Goal: Transaction & Acquisition: Purchase product/service

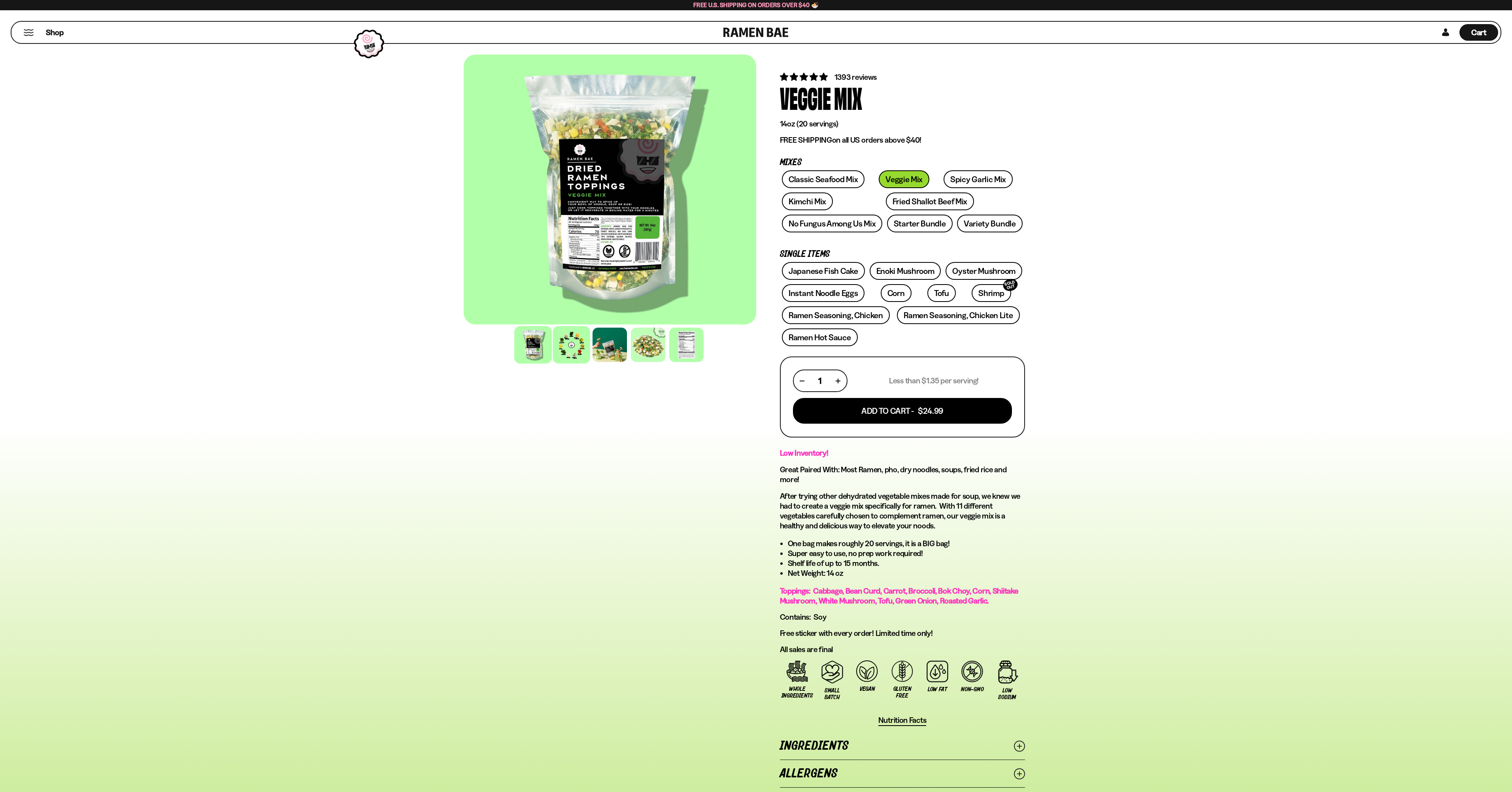
click at [553, 364] on div at bounding box center [572, 345] width 38 height 38
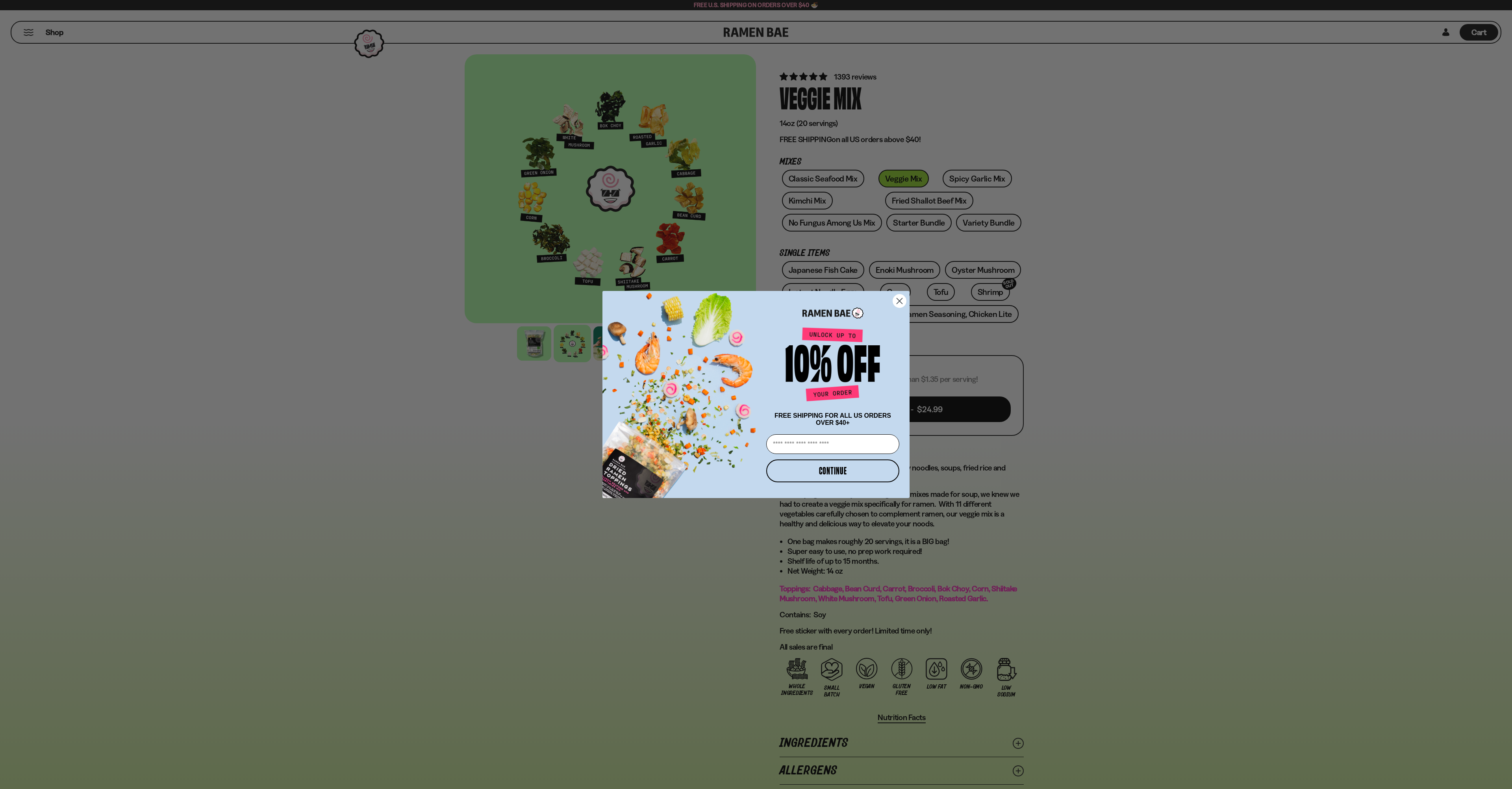
click at [898, 298] on icon "Close dialog" at bounding box center [899, 301] width 5 height 5
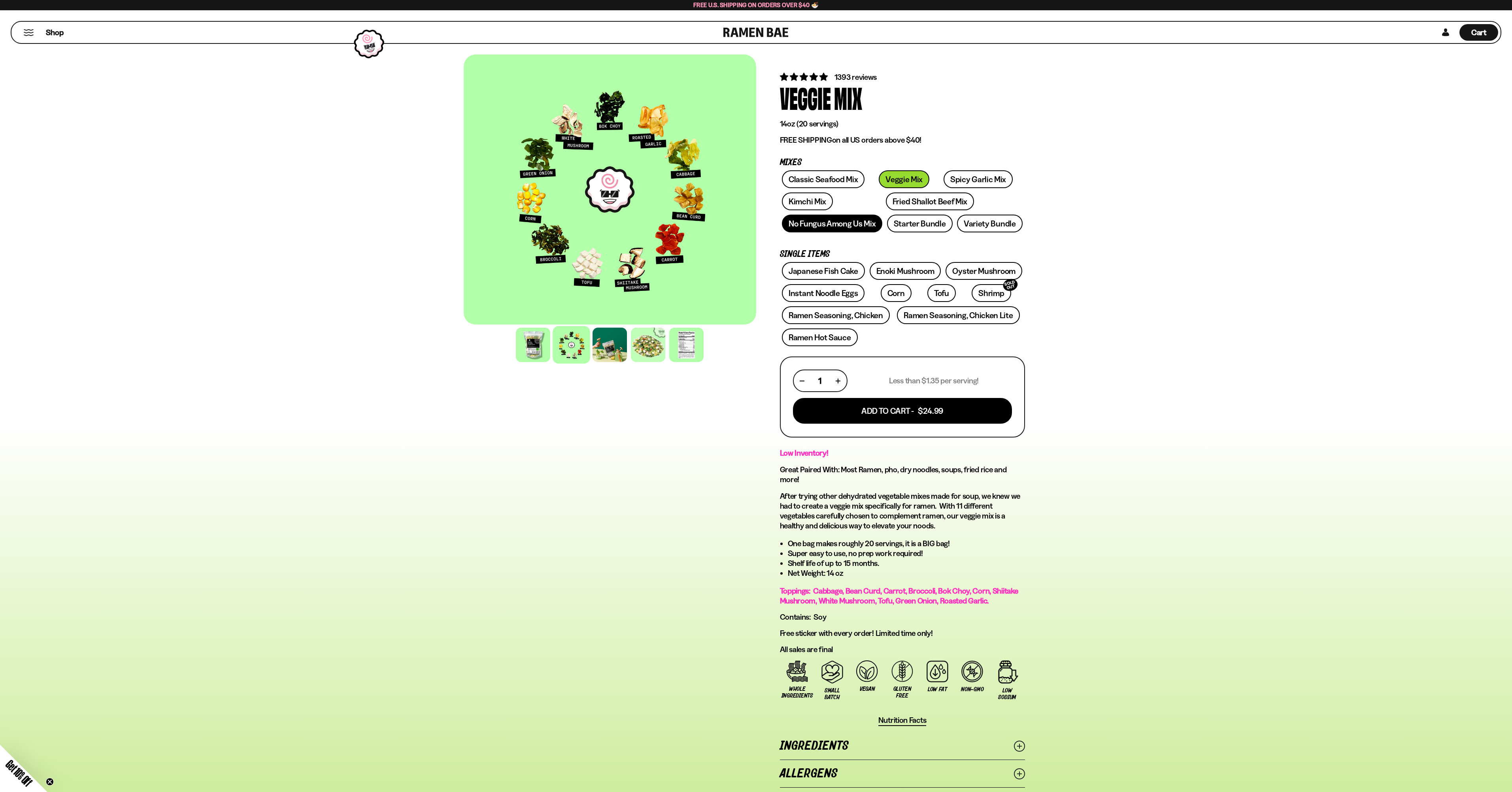
click at [882, 222] on link "No Fungus Among Us Mix" at bounding box center [832, 223] width 100 height 18
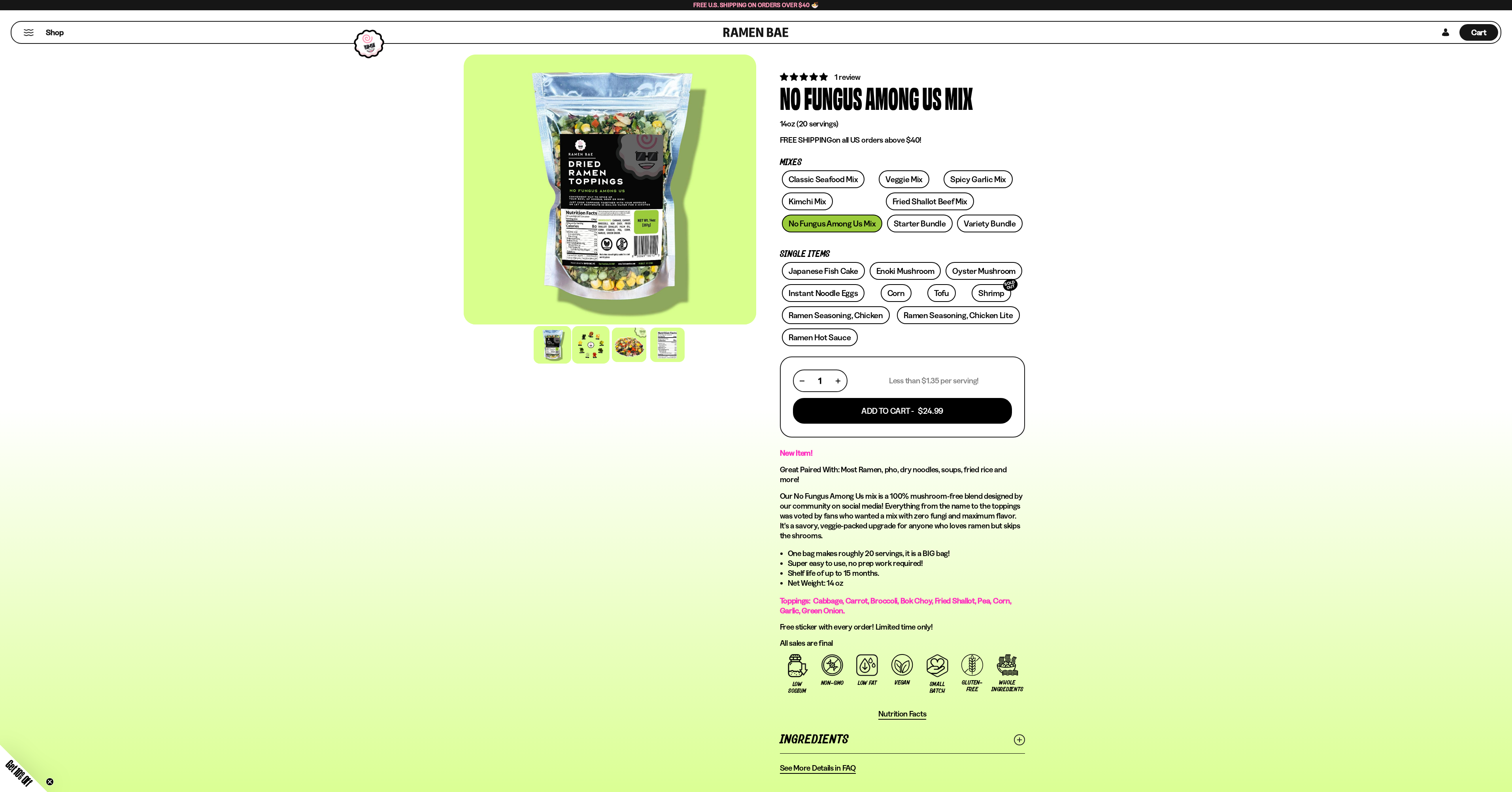
click at [572, 364] on div at bounding box center [591, 345] width 38 height 38
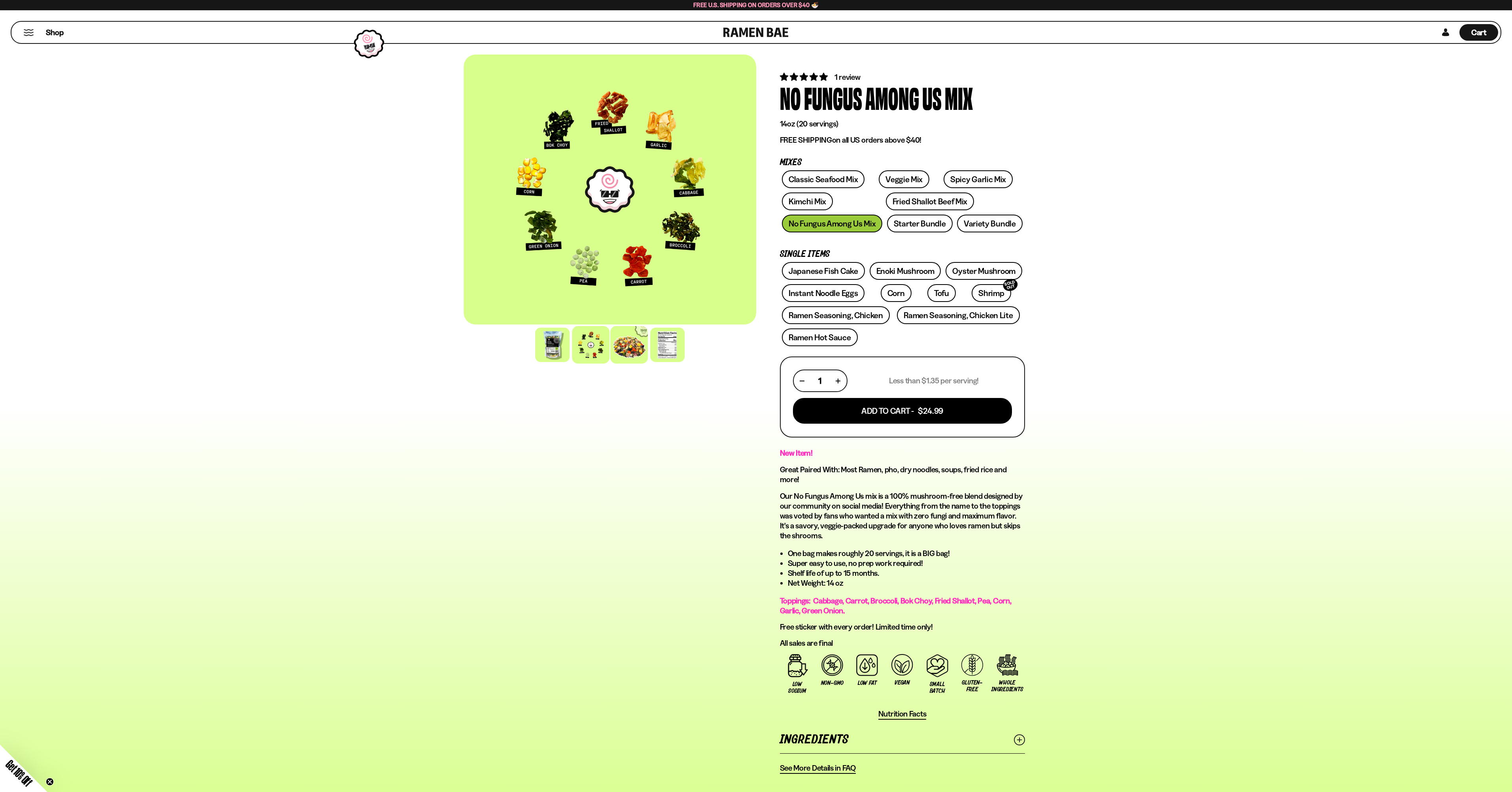
click at [610, 364] on div at bounding box center [629, 345] width 38 height 38
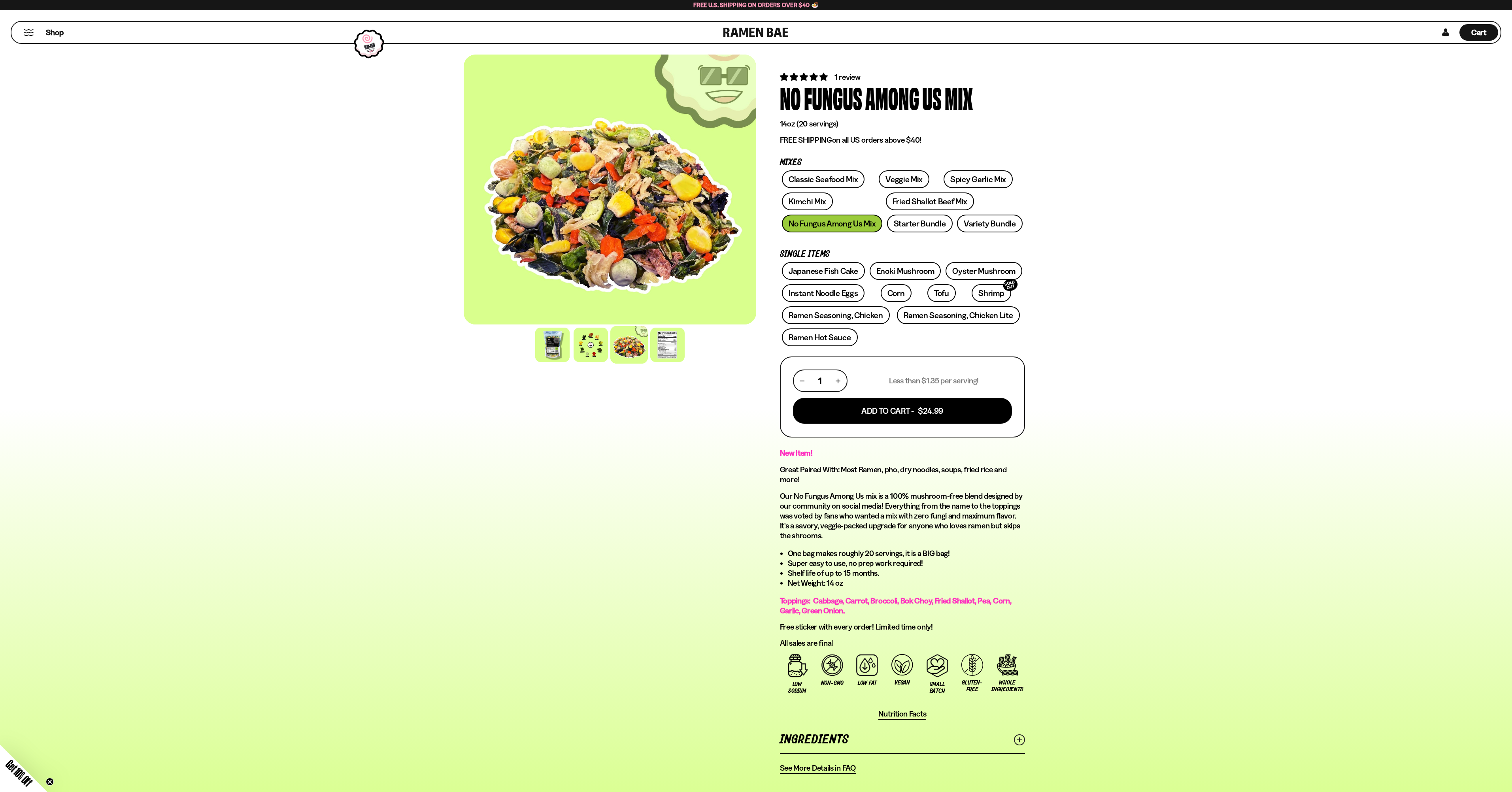
scroll to position [3, 0]
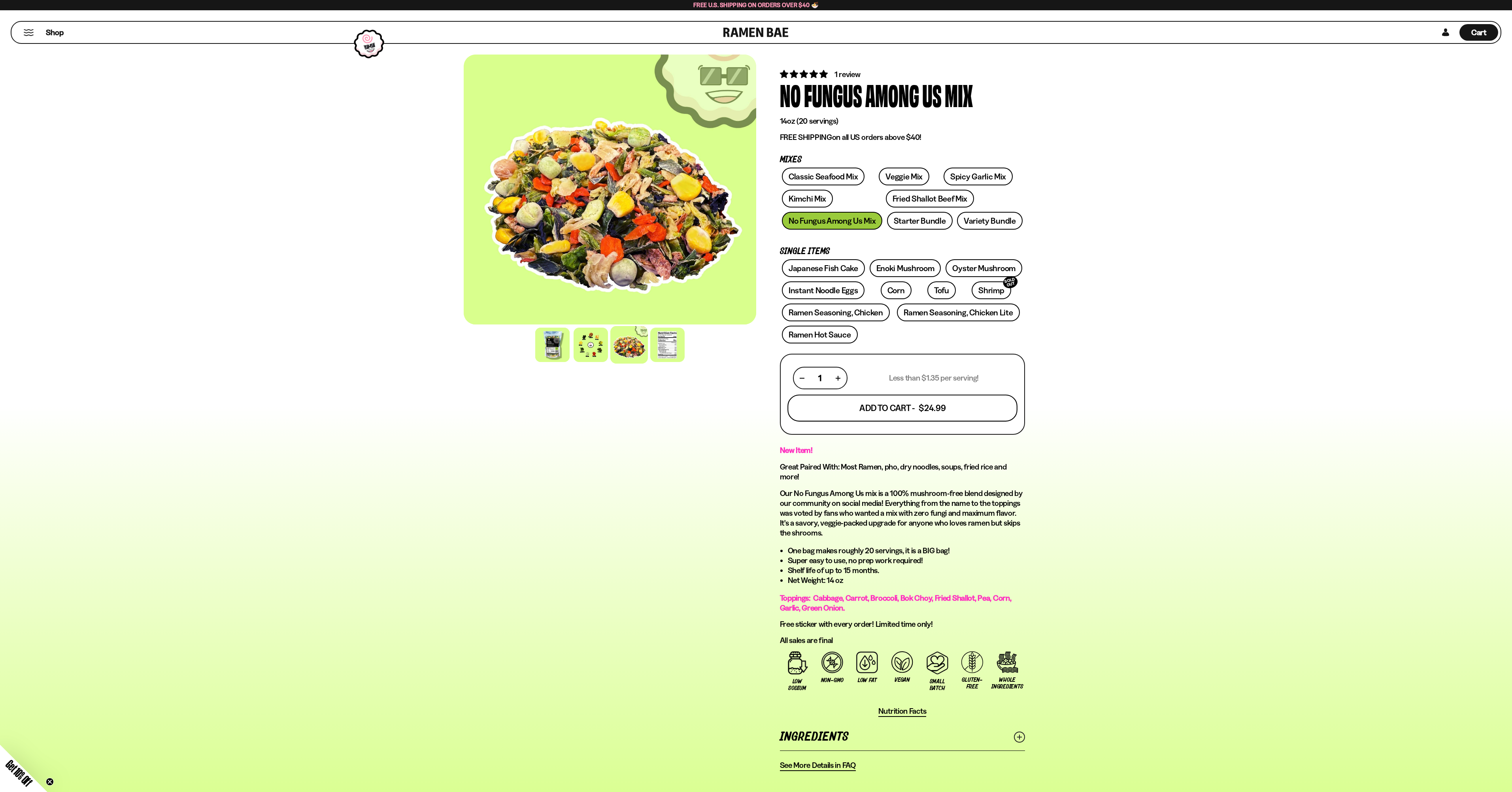
click at [960, 422] on button "Add To Cart - $24.99" at bounding box center [902, 408] width 230 height 27
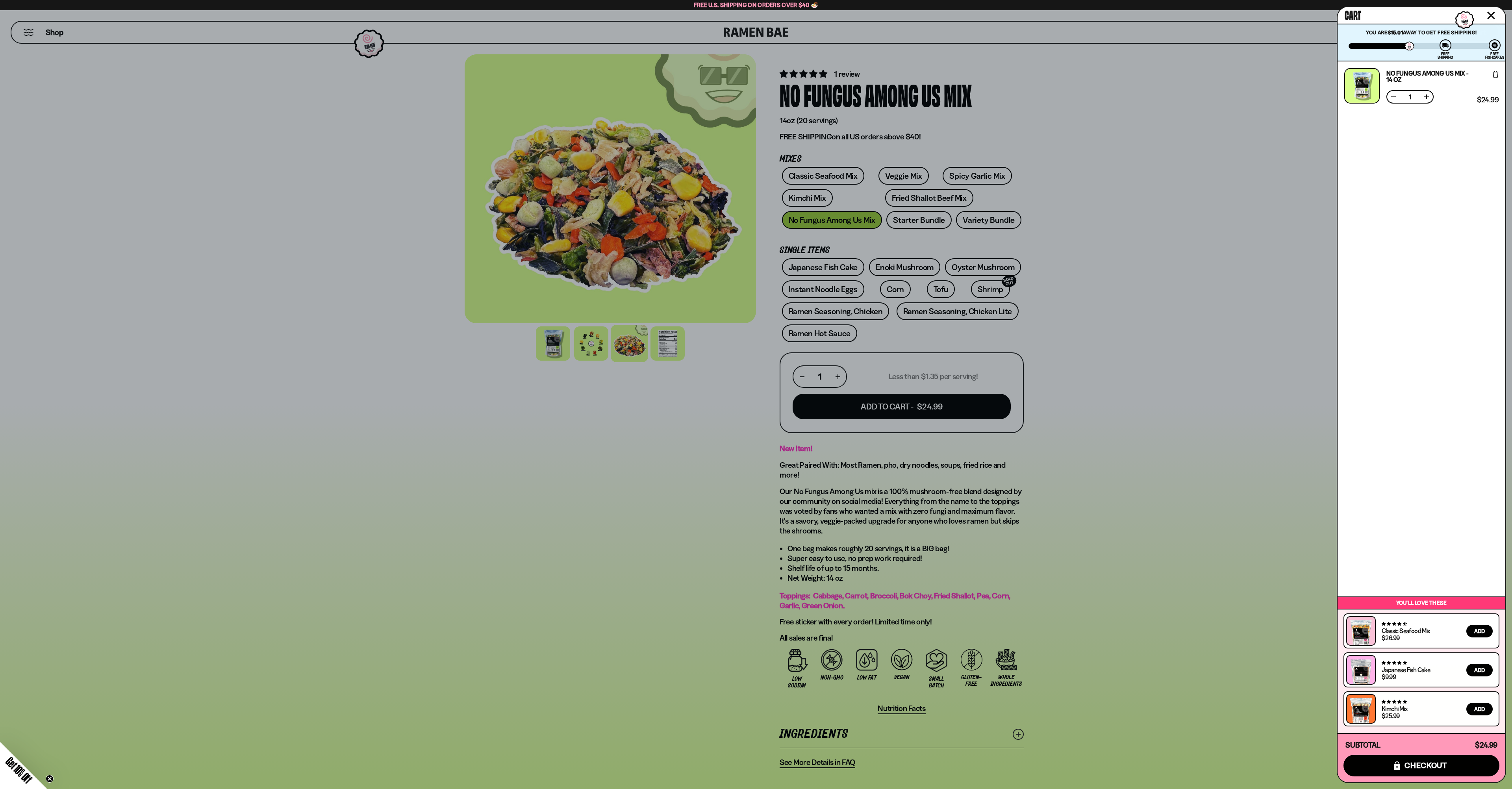
click at [1187, 377] on div at bounding box center [756, 394] width 1512 height 789
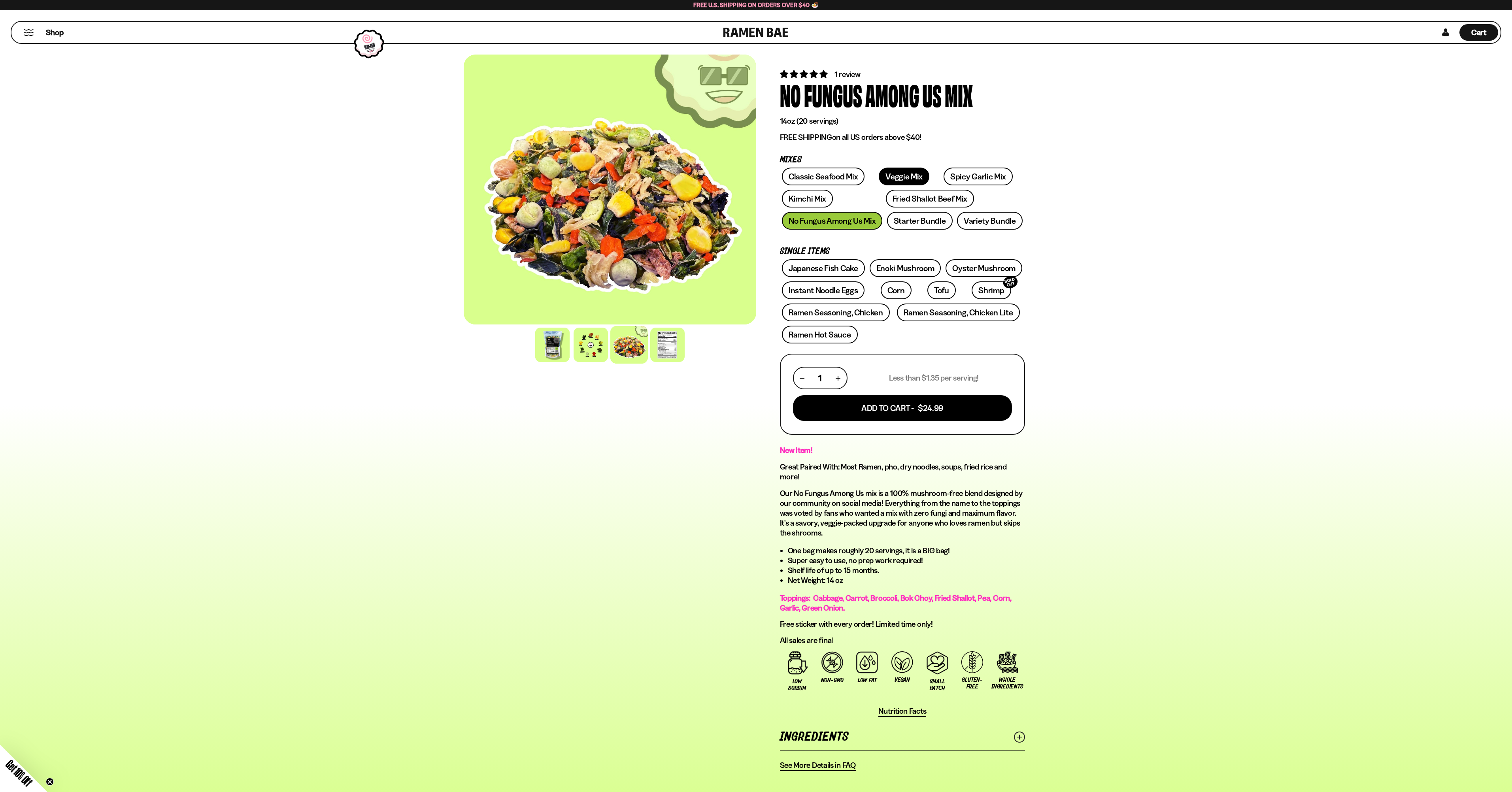
click at [890, 186] on link "Veggie Mix" at bounding box center [904, 176] width 51 height 18
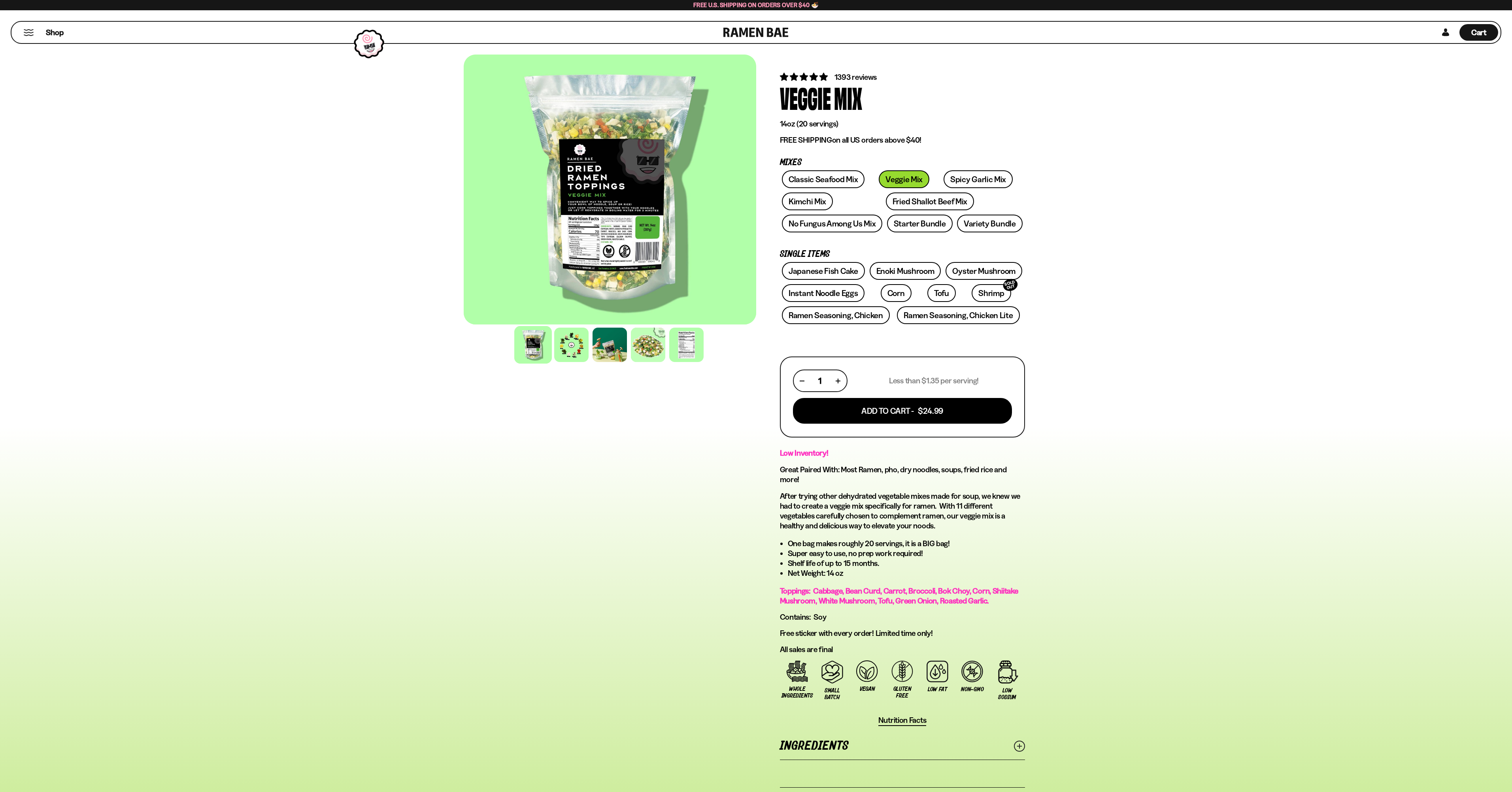
click at [514, 364] on div at bounding box center [533, 345] width 38 height 38
click at [553, 364] on div at bounding box center [572, 345] width 38 height 38
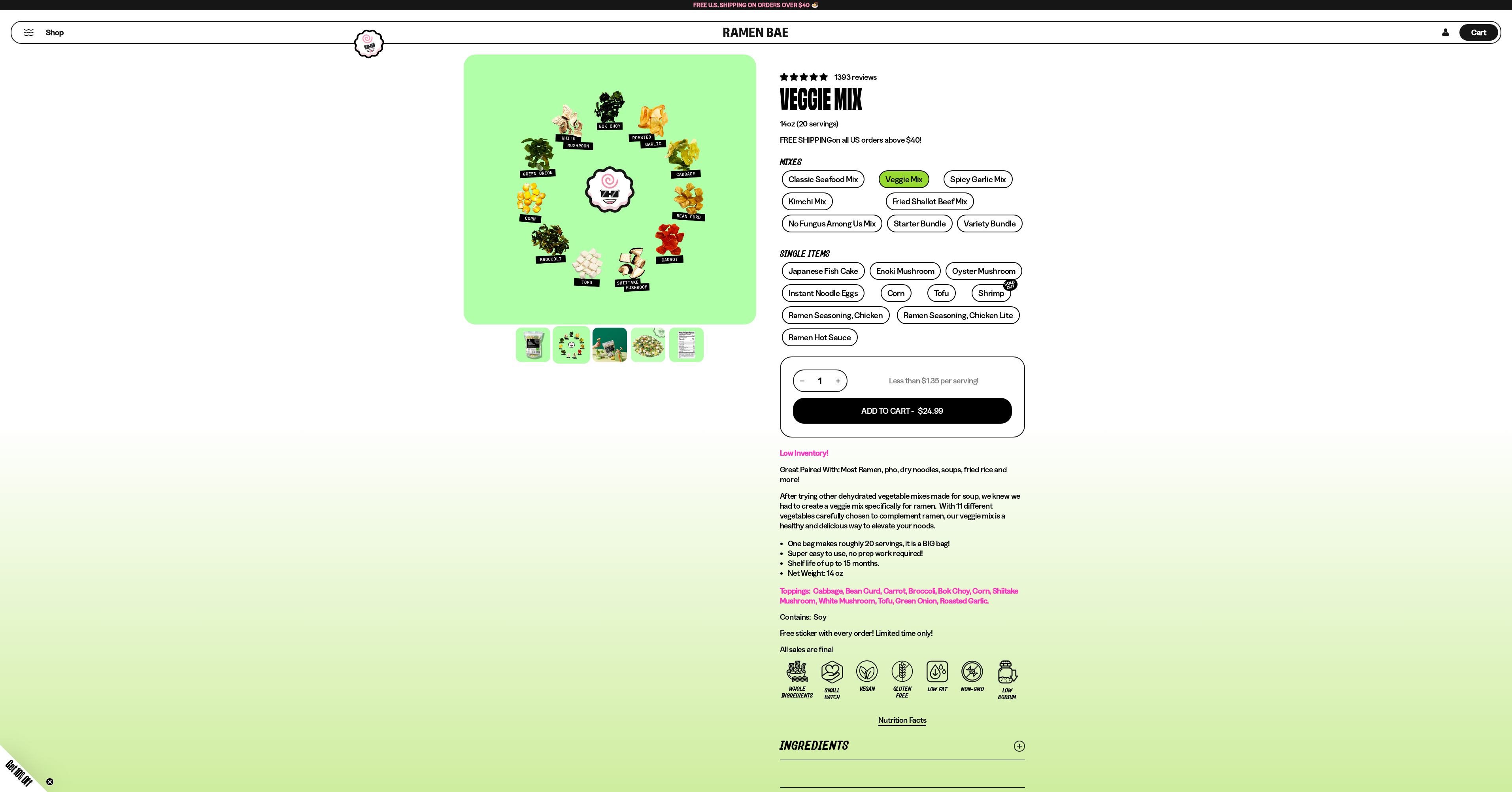
click at [1318, 310] on div "FADCB6FD-DFAB-4417-9F21-029242090B77 FADCB6FD-DFAB-4417-9F21-029242090B77 1393 …" at bounding box center [756, 446] width 1512 height 814
click at [974, 188] on link "Spicy Garlic Mix" at bounding box center [978, 179] width 69 height 18
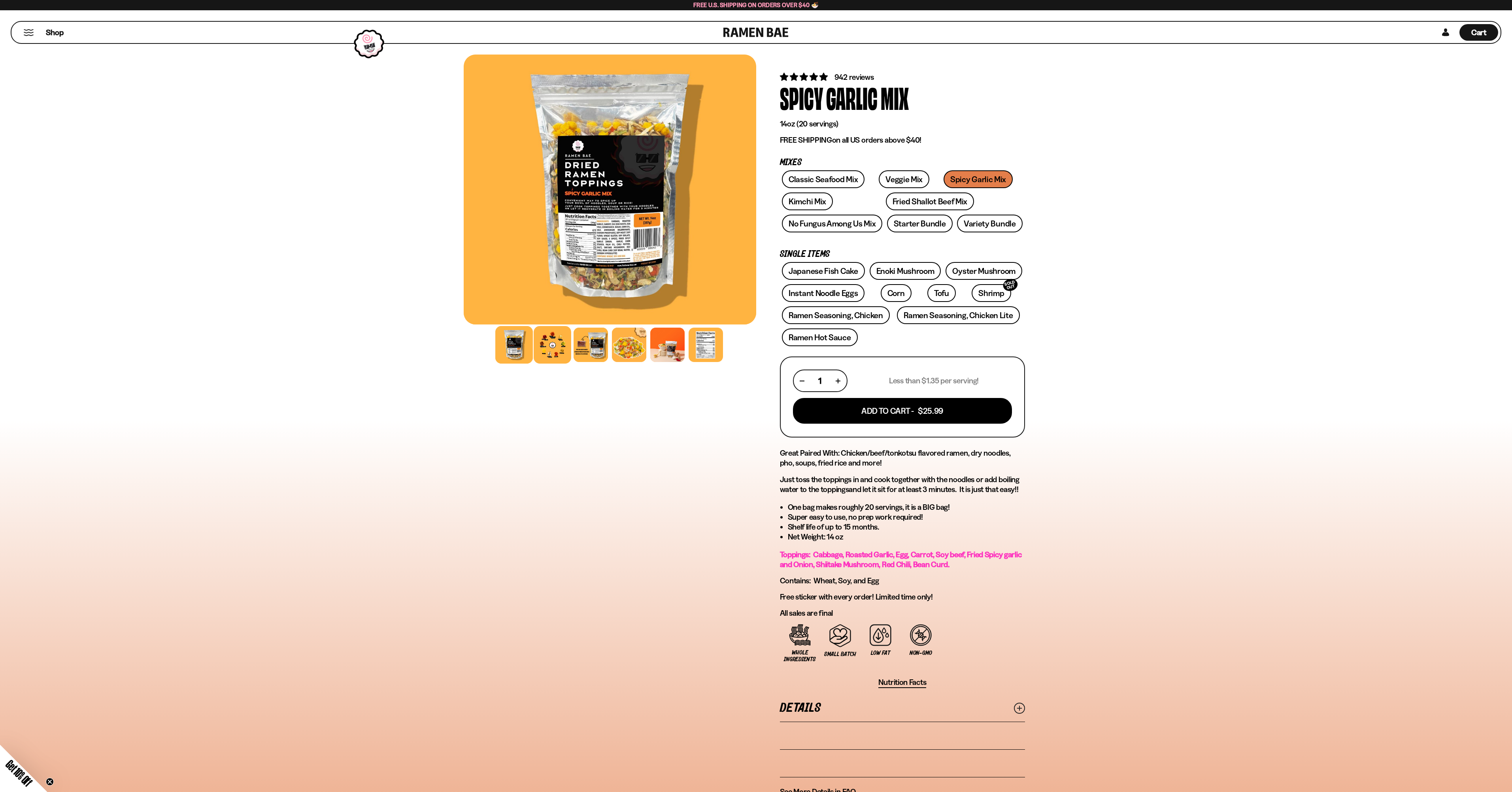
click at [534, 364] on div at bounding box center [553, 345] width 38 height 38
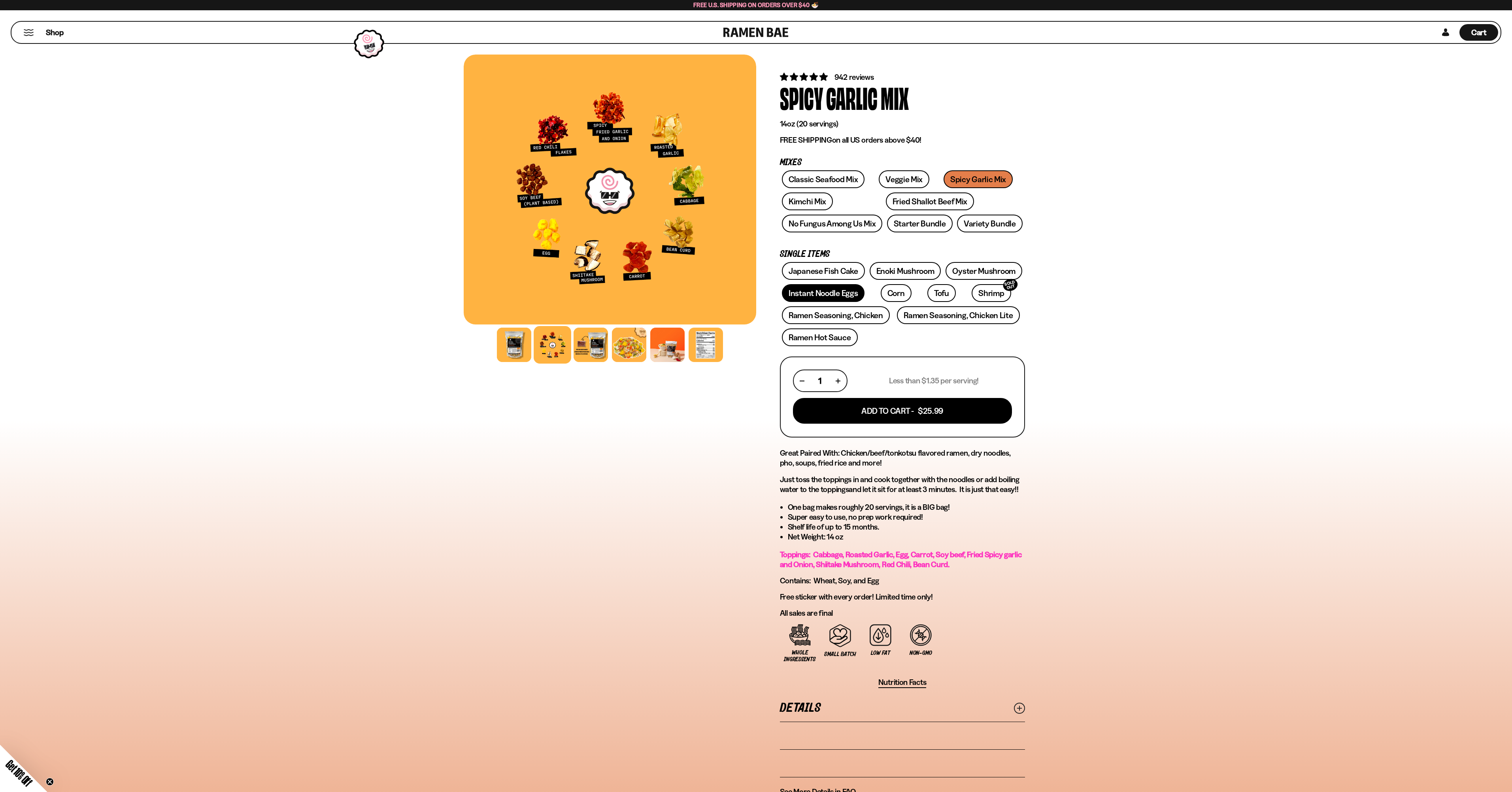
click at [834, 302] on link "Instant Noodle Eggs" at bounding box center [823, 293] width 82 height 18
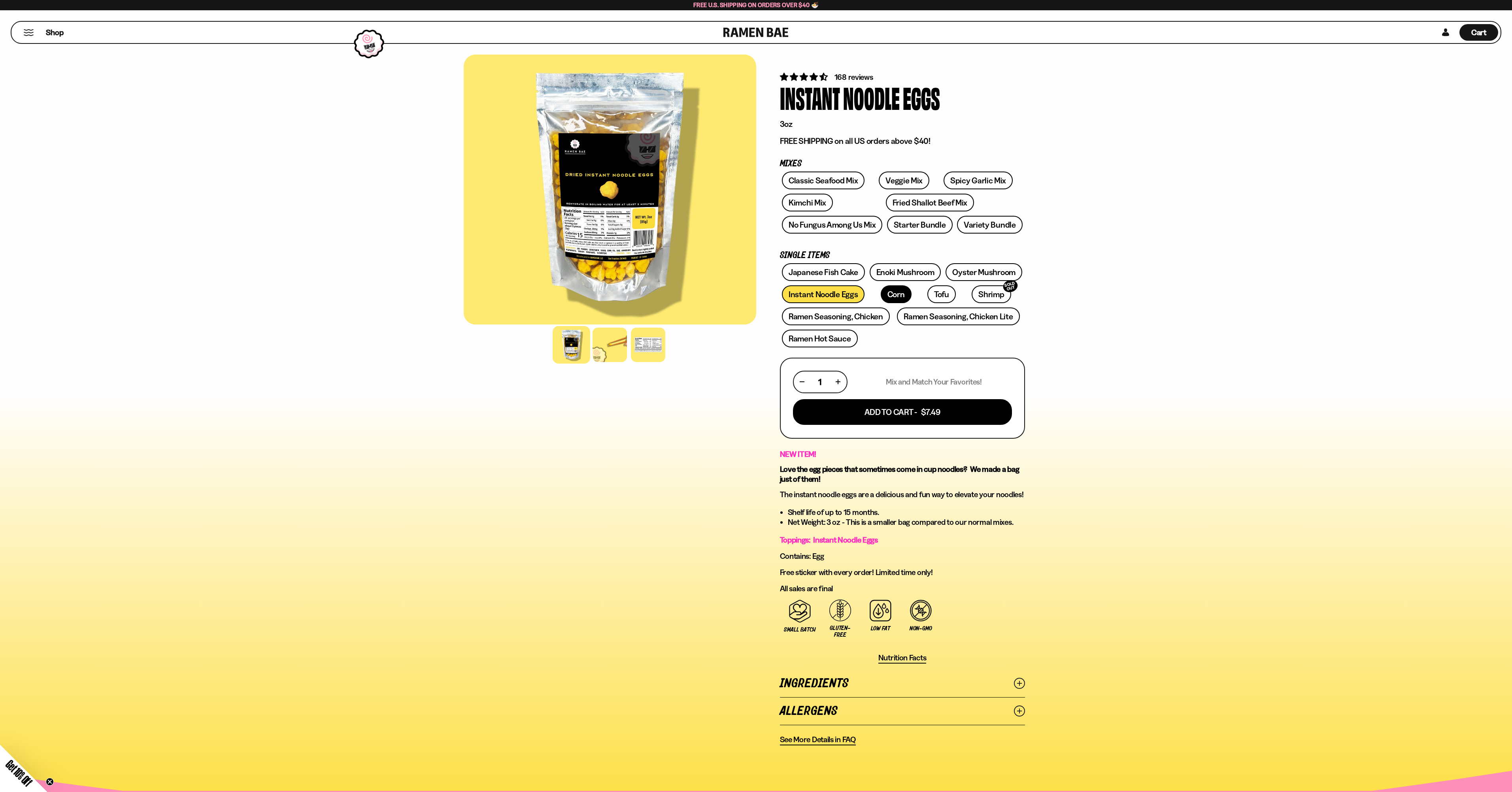
click at [893, 303] on link "Corn" at bounding box center [896, 294] width 31 height 18
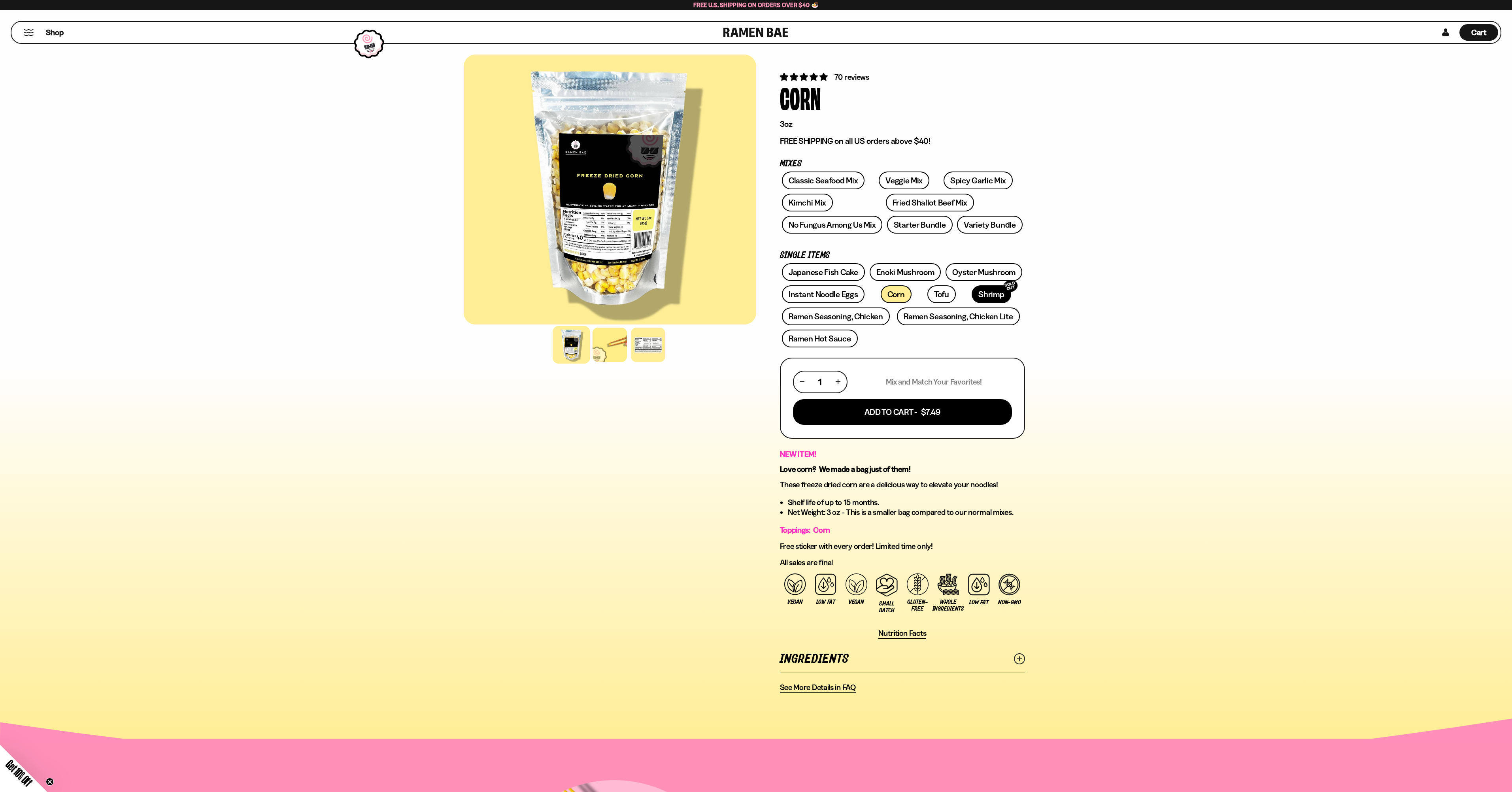
click at [972, 303] on link "Shrimp SOLD OUT" at bounding box center [991, 294] width 39 height 18
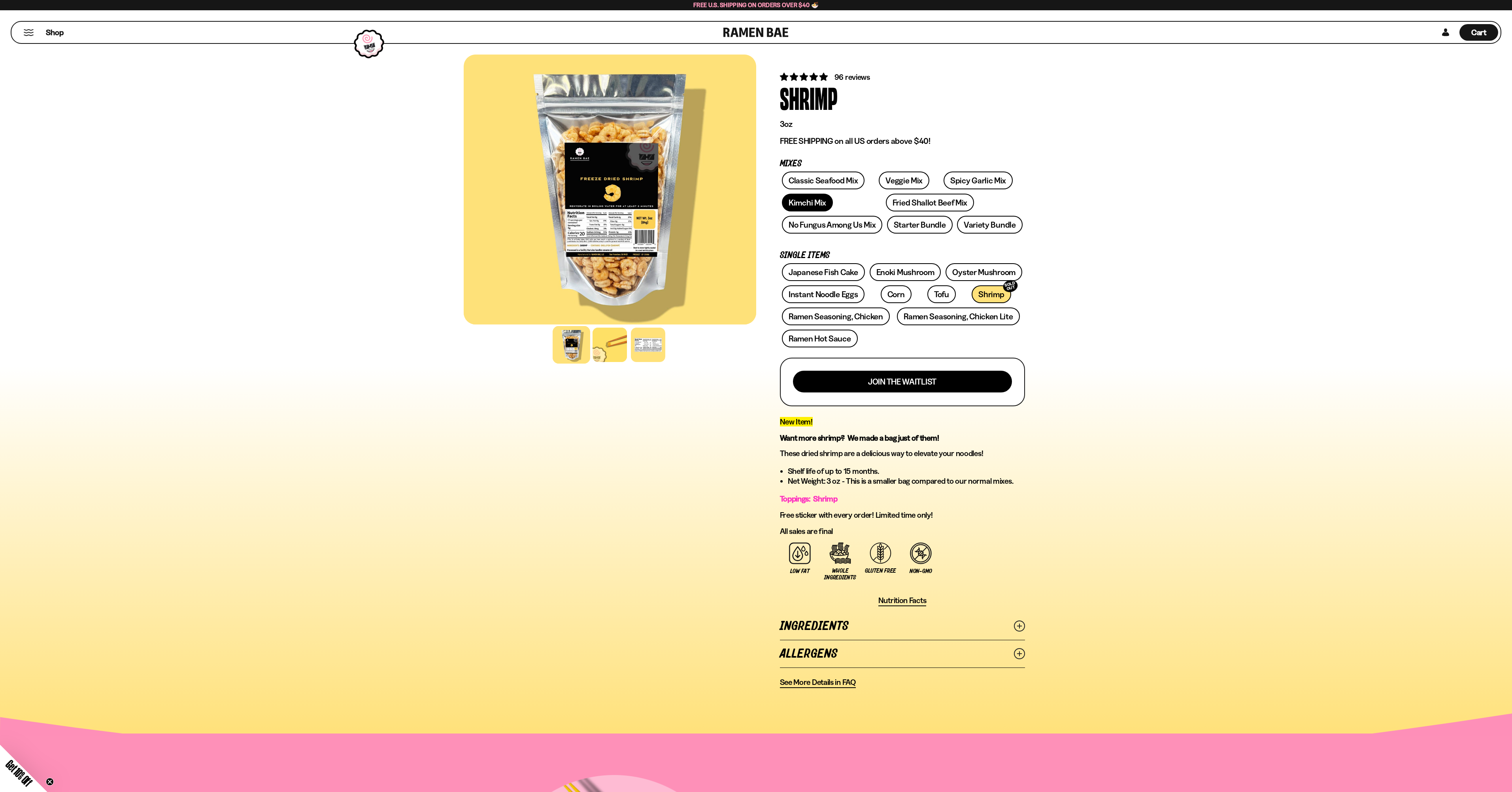
click at [833, 195] on link "Kimchi Mix" at bounding box center [807, 203] width 51 height 18
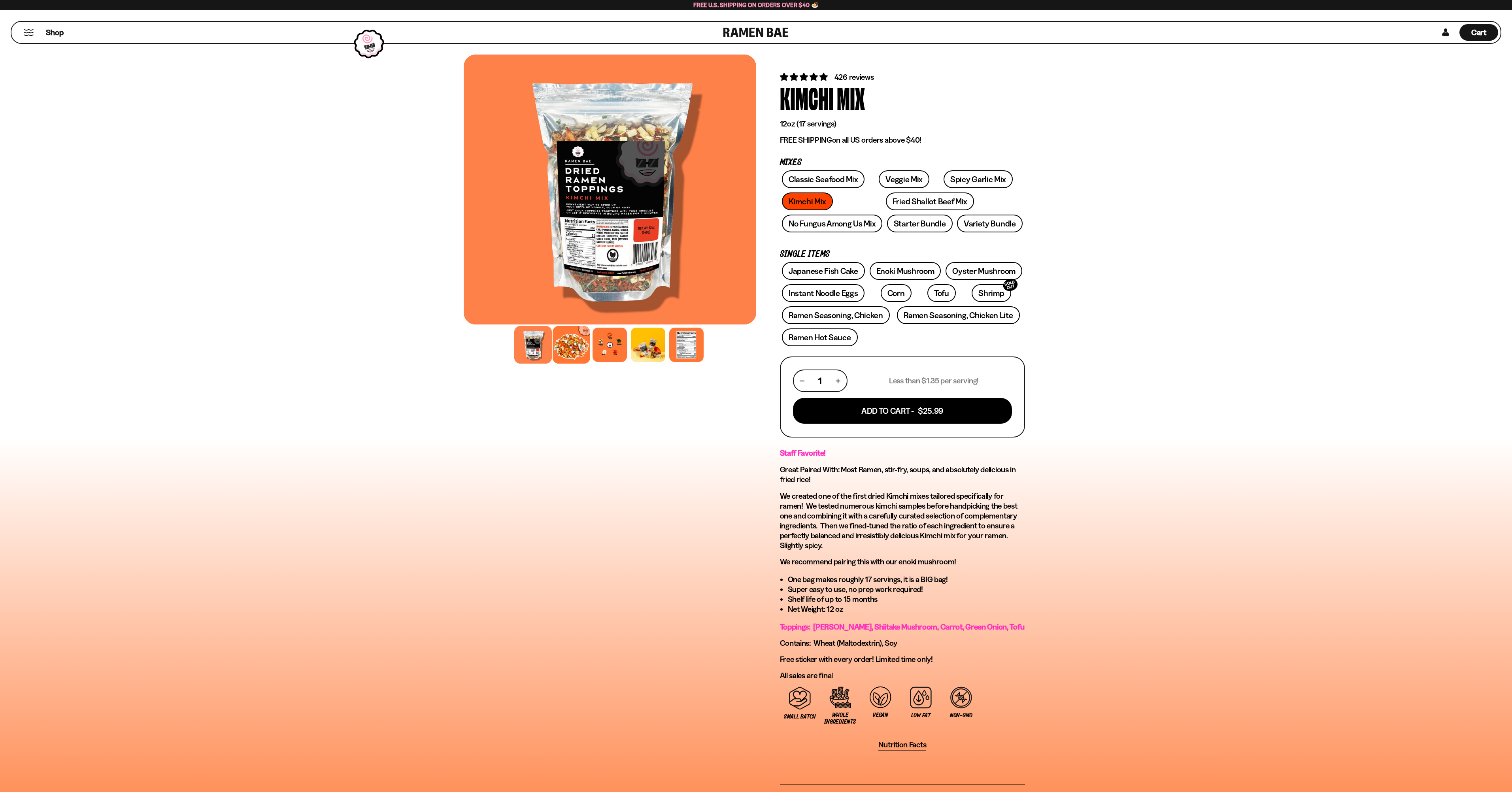
click at [553, 364] on div at bounding box center [572, 345] width 38 height 38
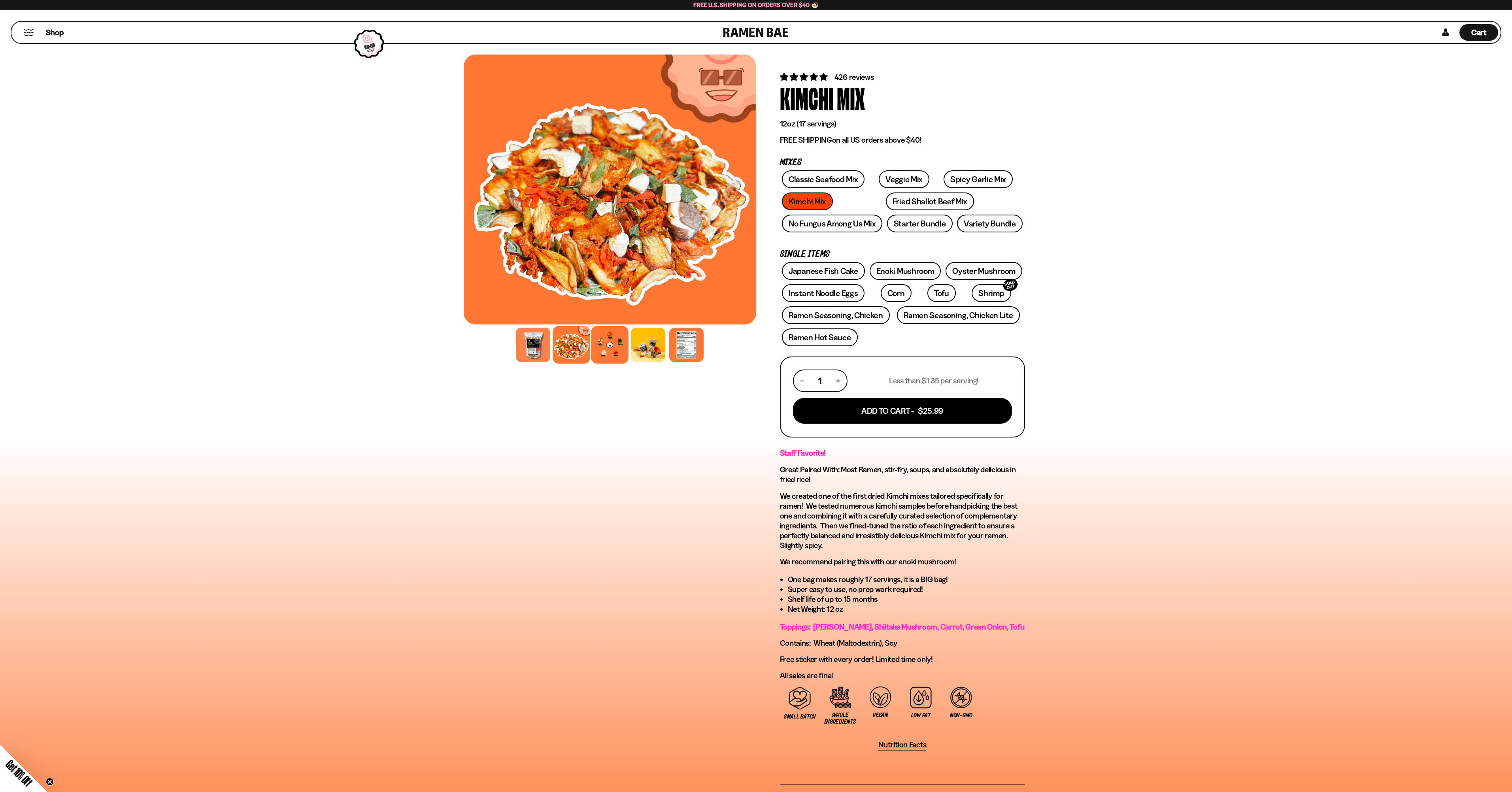
click at [591, 364] on div at bounding box center [610, 345] width 38 height 38
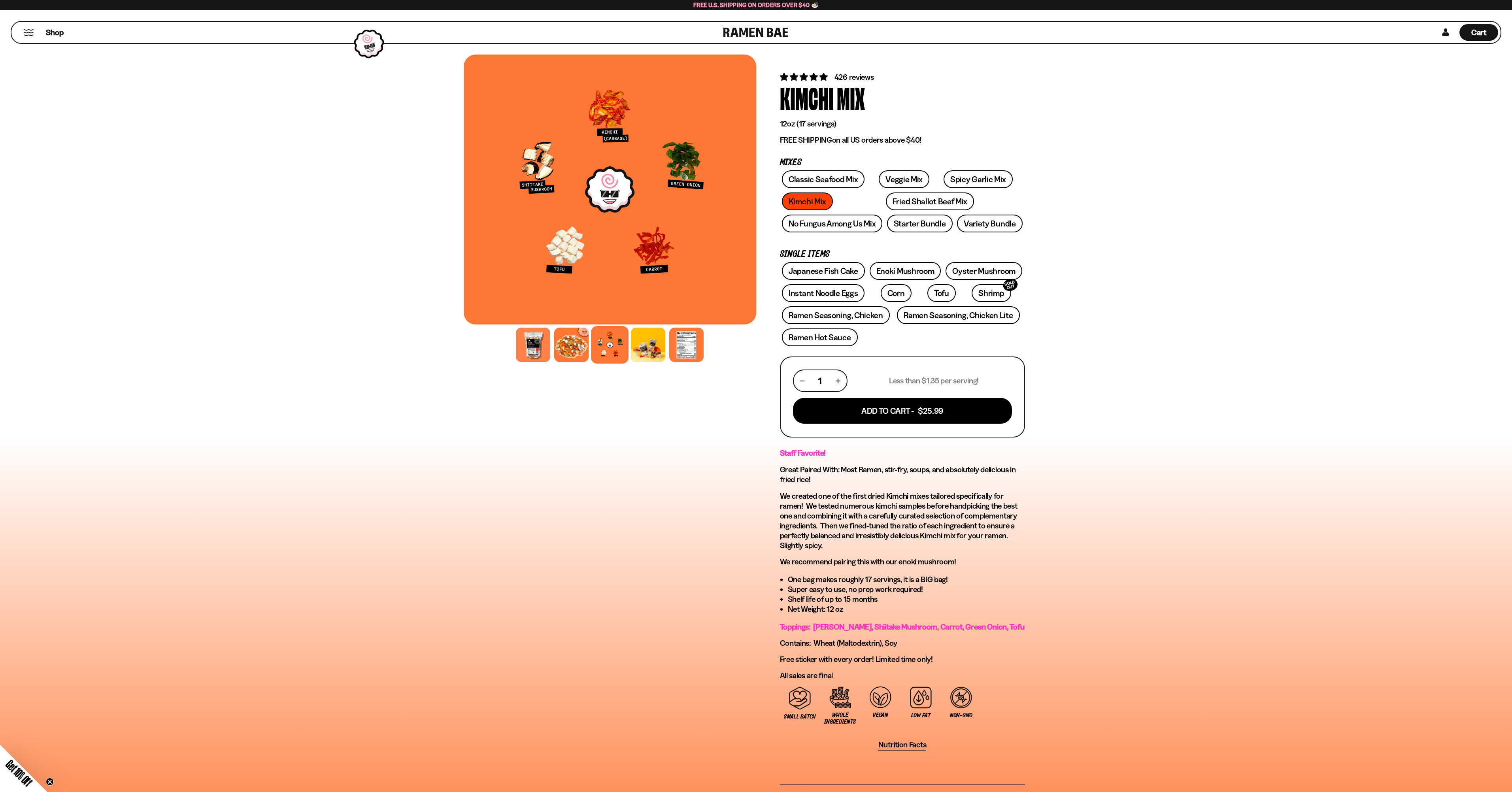
click at [1286, 330] on div "FADCB6FD-DFAB-4417-9F21-029242090B77 FADCB6FD-DFAB-4417-9F21-029242090B77 426 r…" at bounding box center [756, 458] width 1512 height 839
click at [900, 188] on link "Veggie Mix" at bounding box center [904, 179] width 51 height 18
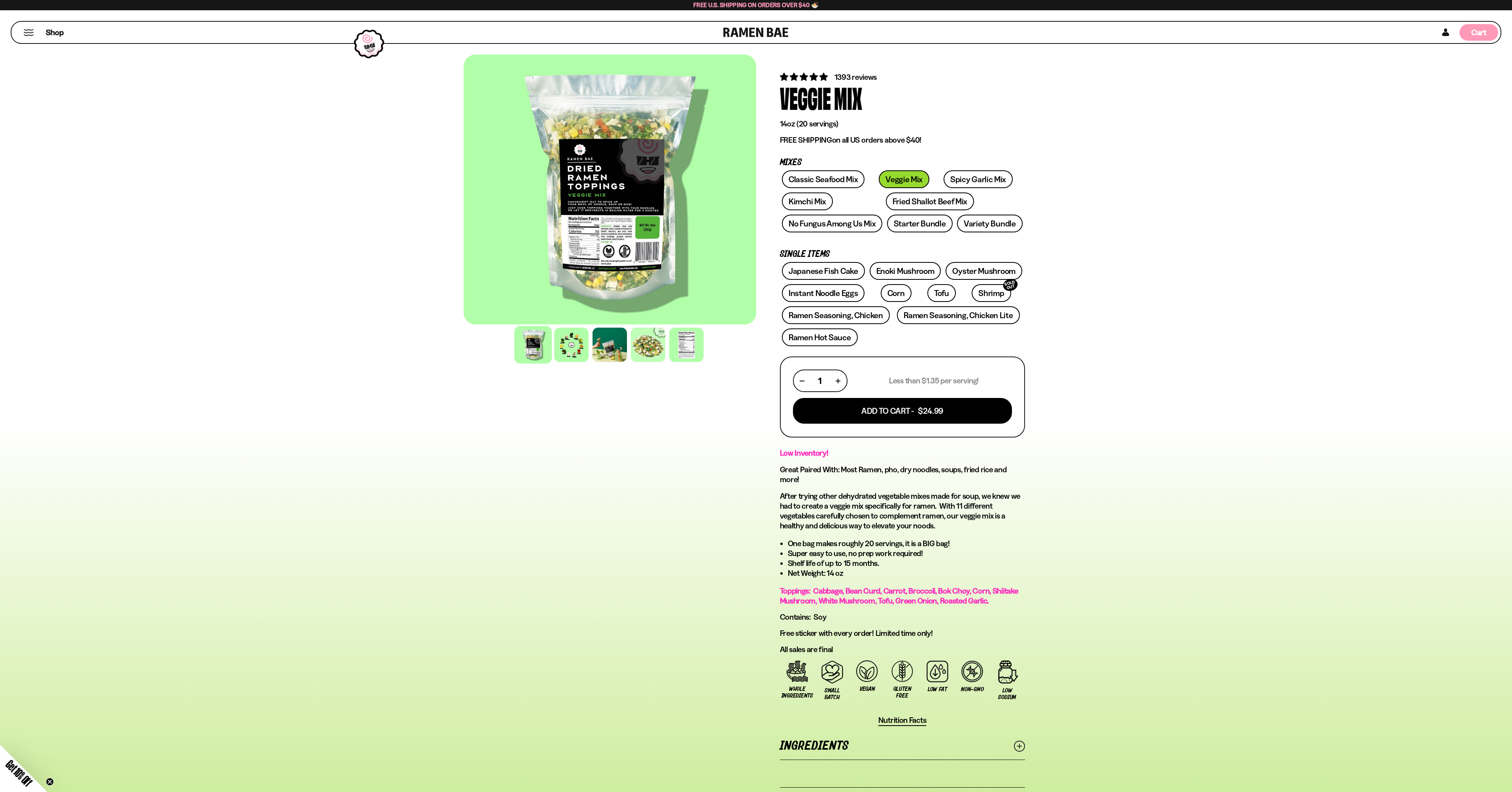
click at [1487, 37] on div "Cart D0381C2F-513E-4F90-8A41-6F0A75DCBAAA" at bounding box center [1479, 32] width 39 height 16
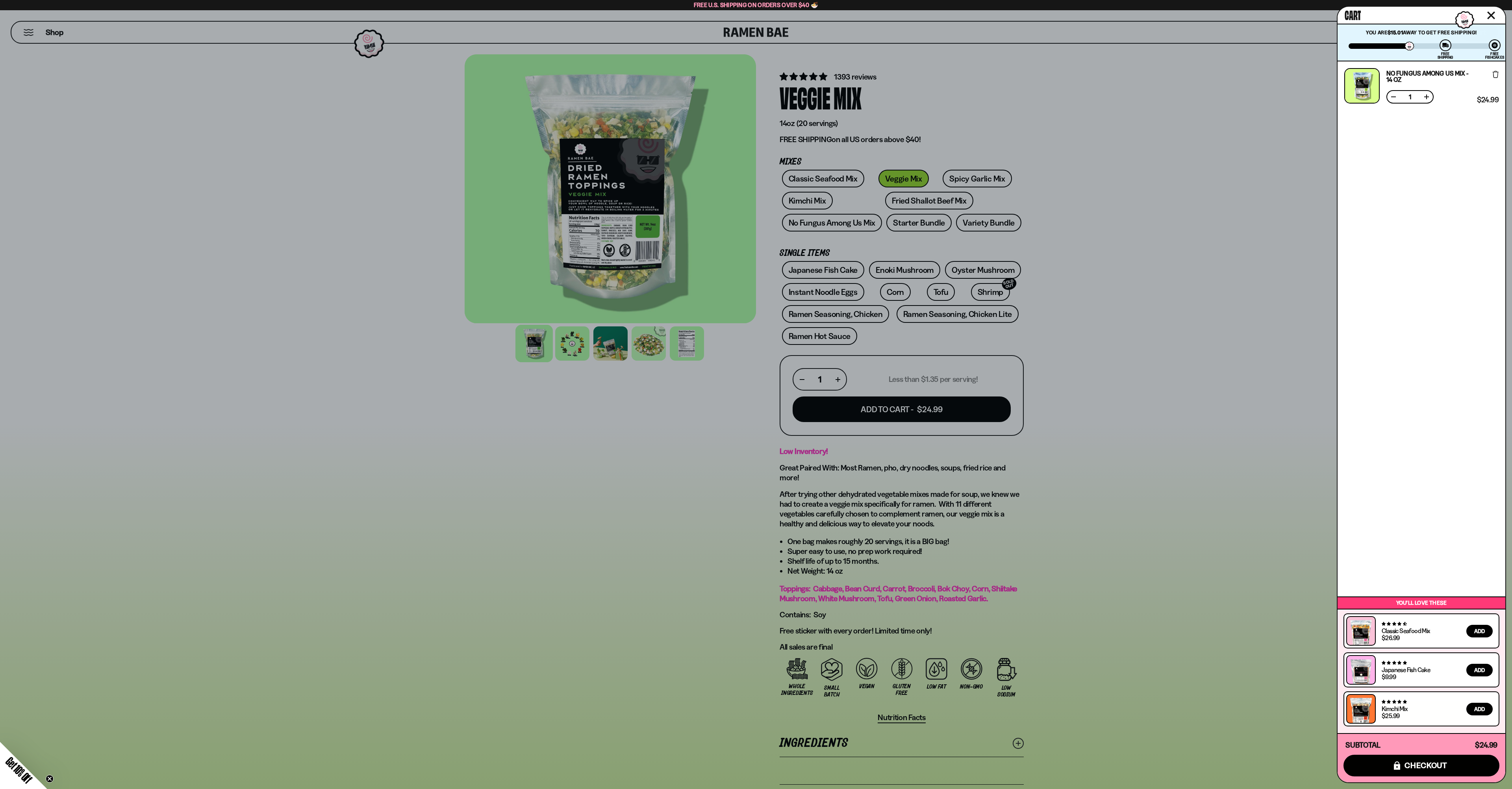
click at [1203, 172] on div at bounding box center [756, 394] width 1512 height 789
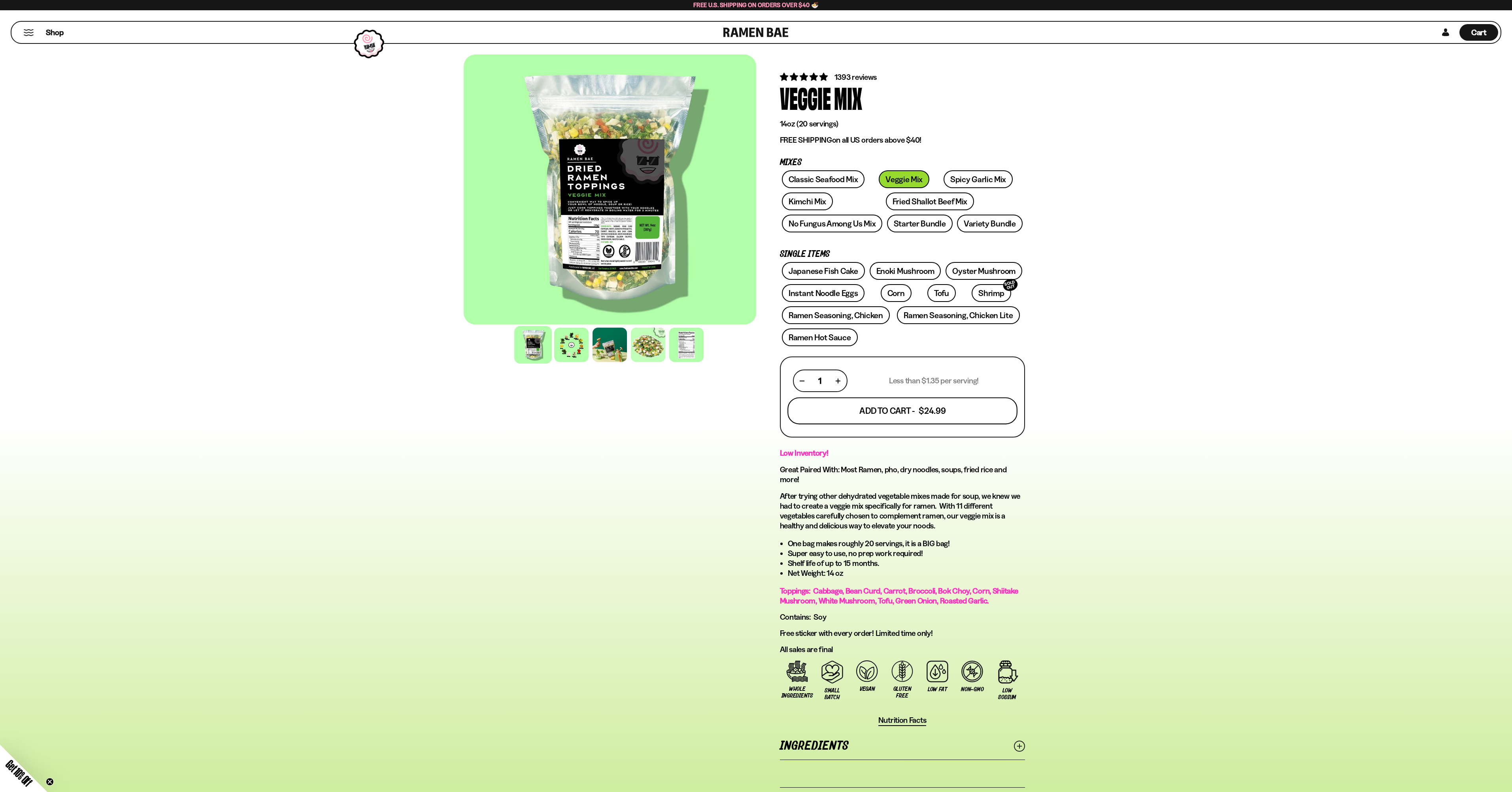
click at [927, 424] on button "Add To Cart - $24.99" at bounding box center [902, 411] width 230 height 27
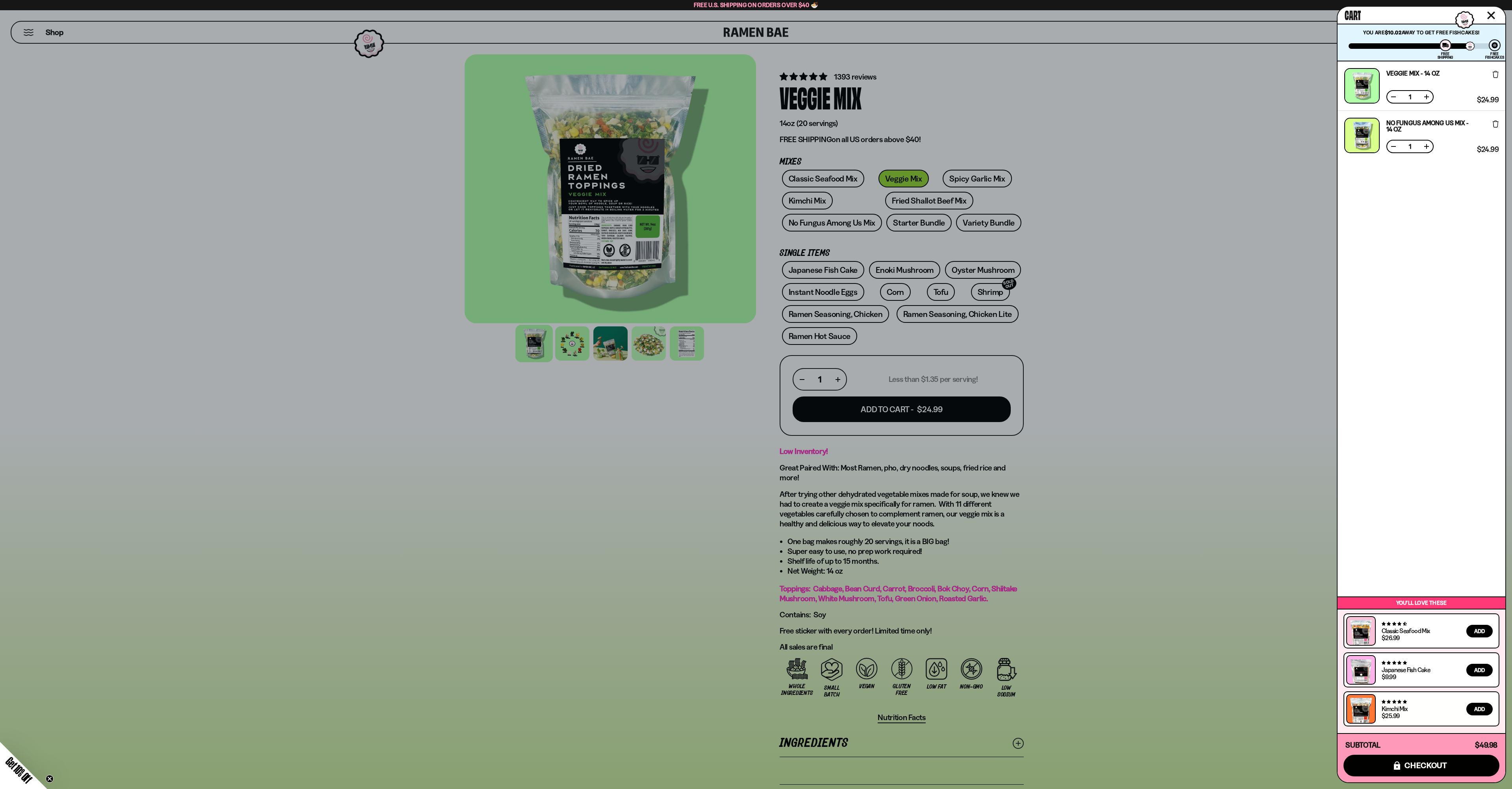
click at [1199, 427] on div at bounding box center [756, 394] width 1512 height 789
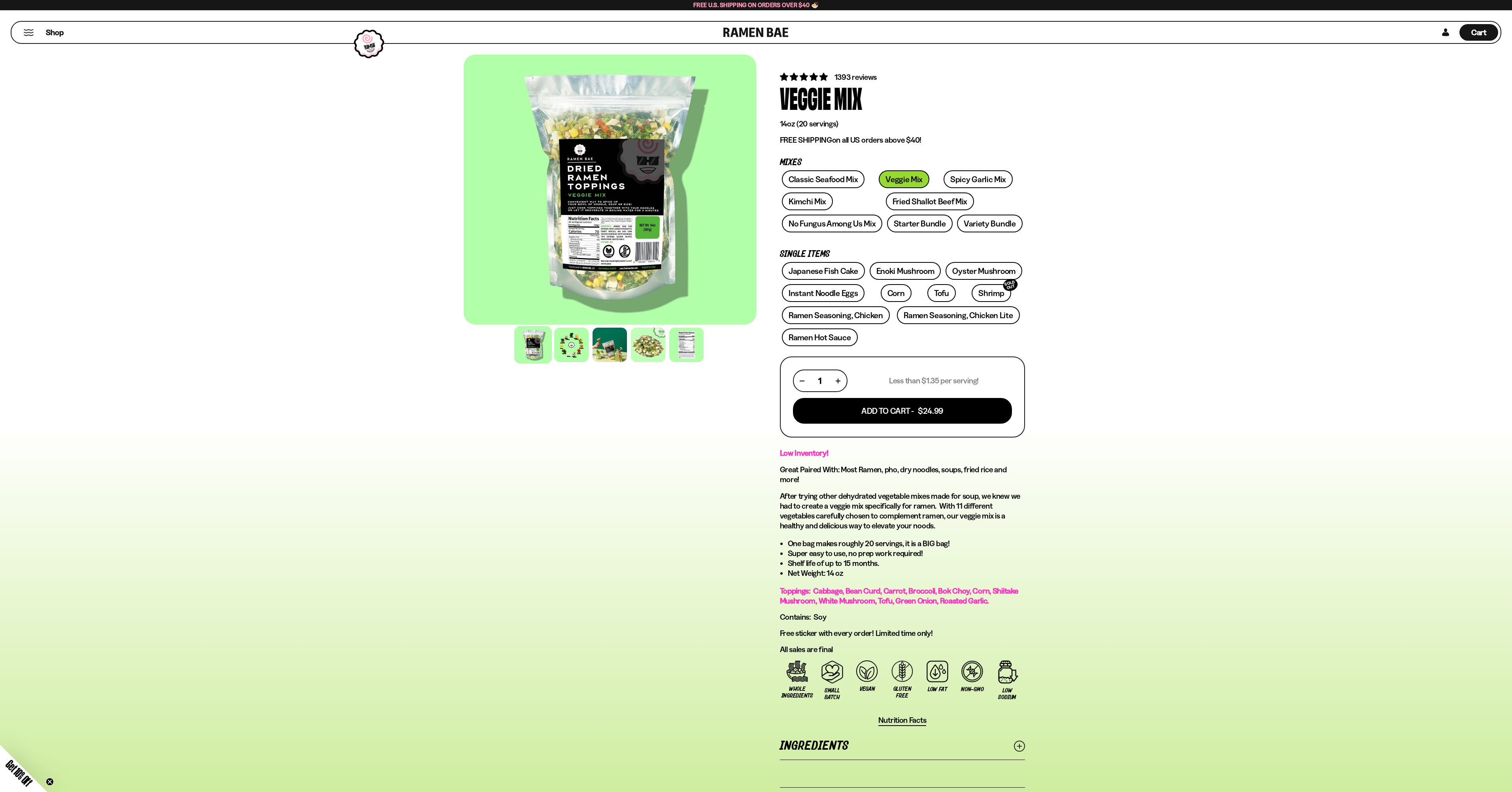
click at [30, 30] on div "Shop" at bounding box center [368, 32] width 709 height 21
click at [31, 34] on button "Mobile Menu Trigger" at bounding box center [29, 32] width 11 height 6
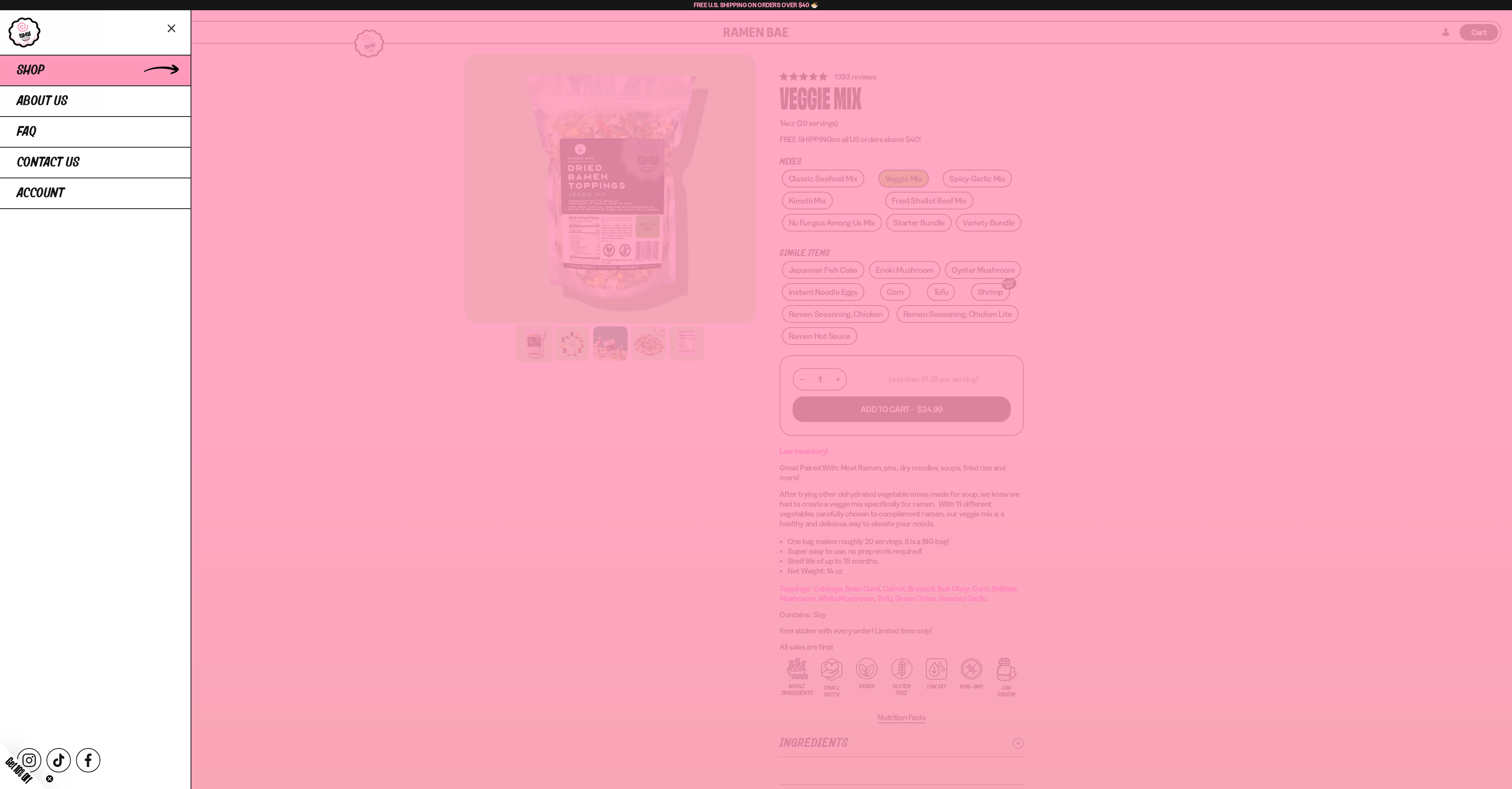
click at [45, 77] on span "Shop" at bounding box center [31, 70] width 28 height 14
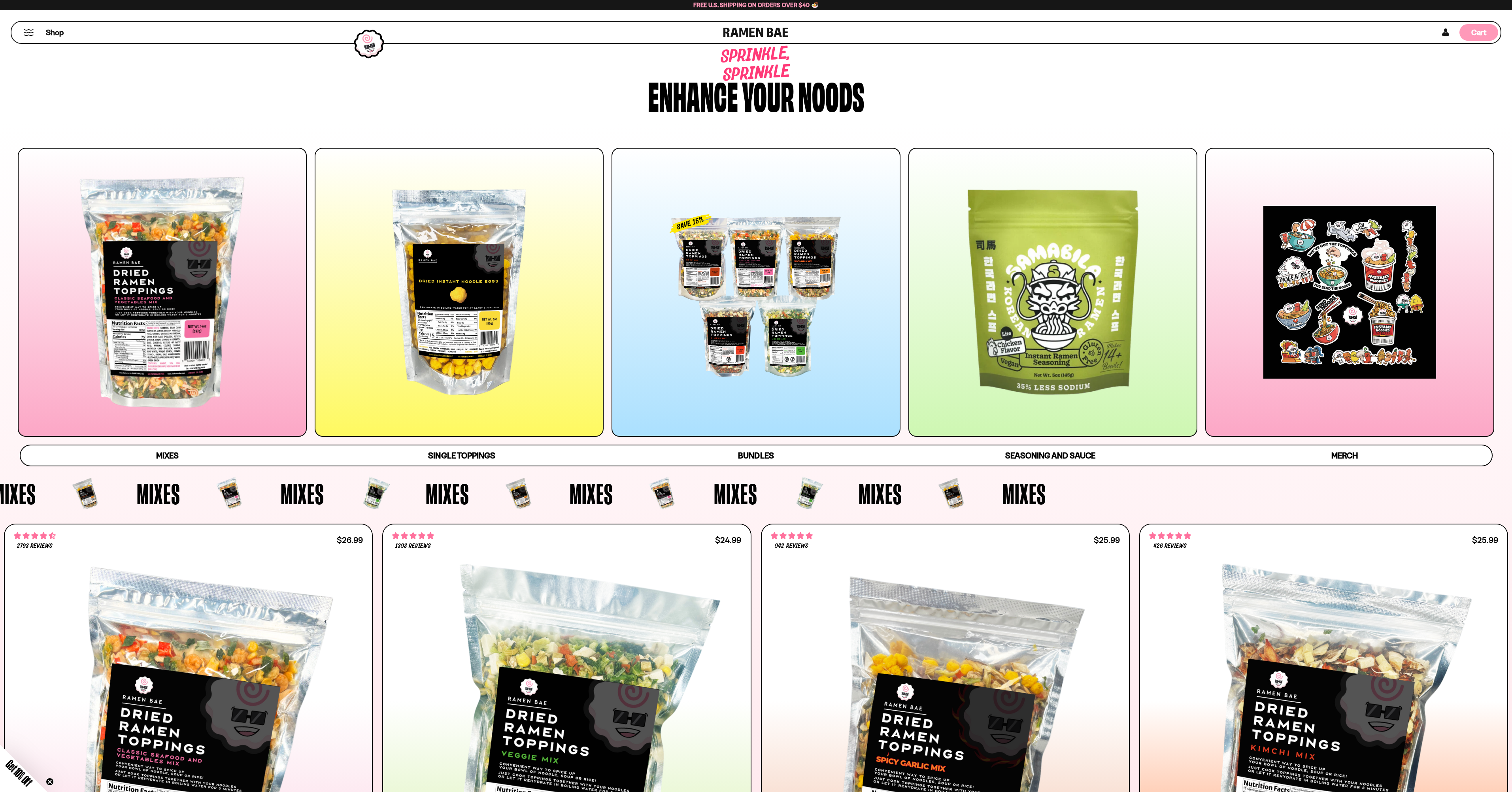
click at [1493, 30] on div "Cart D0381C2F-513E-4F90-8A41-6F0A75DCBAAA" at bounding box center [1479, 32] width 39 height 16
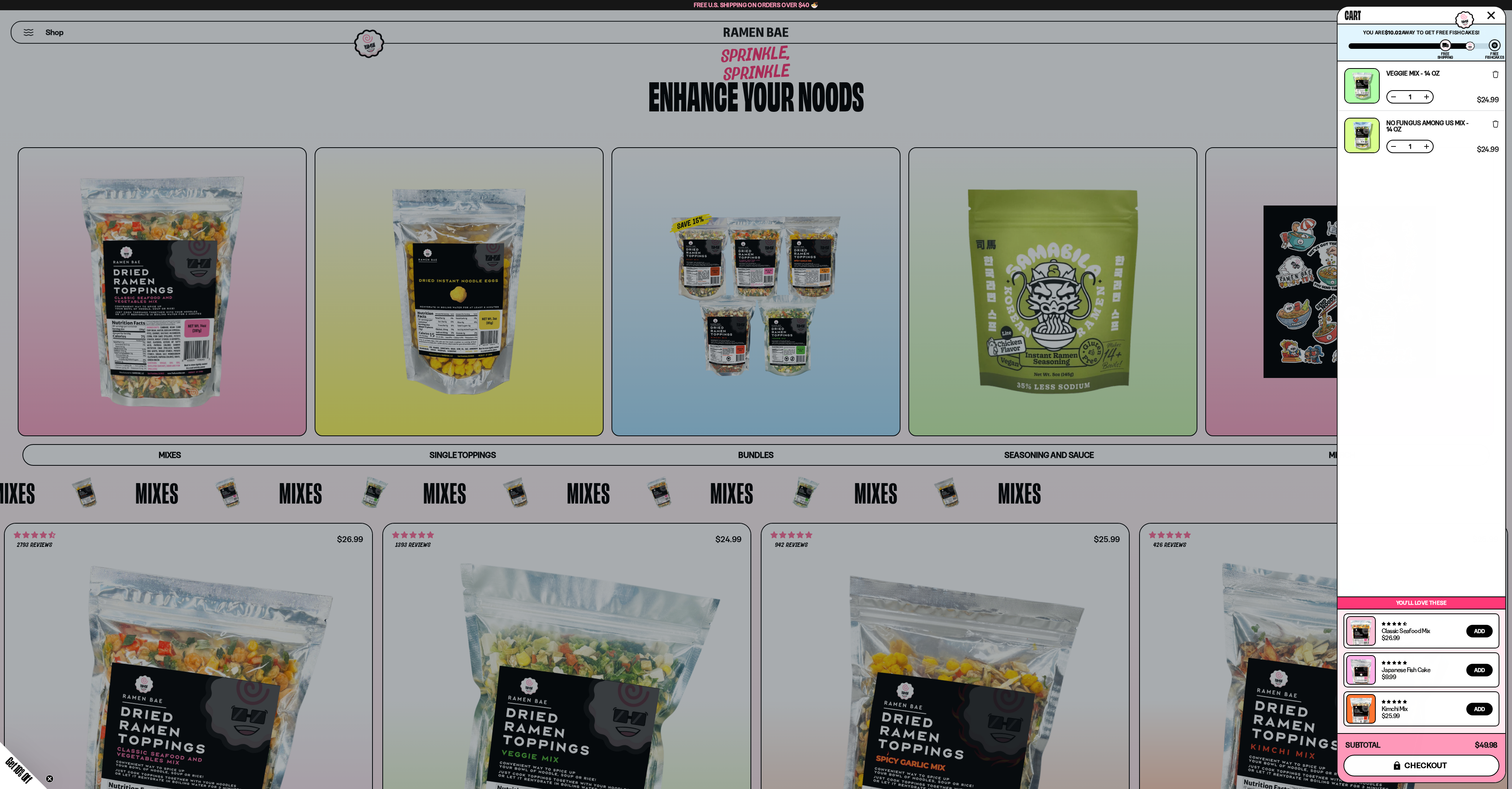
click at [1385, 767] on button "icons8-lock checkout" at bounding box center [1422, 766] width 156 height 22
